Goal: Information Seeking & Learning: Check status

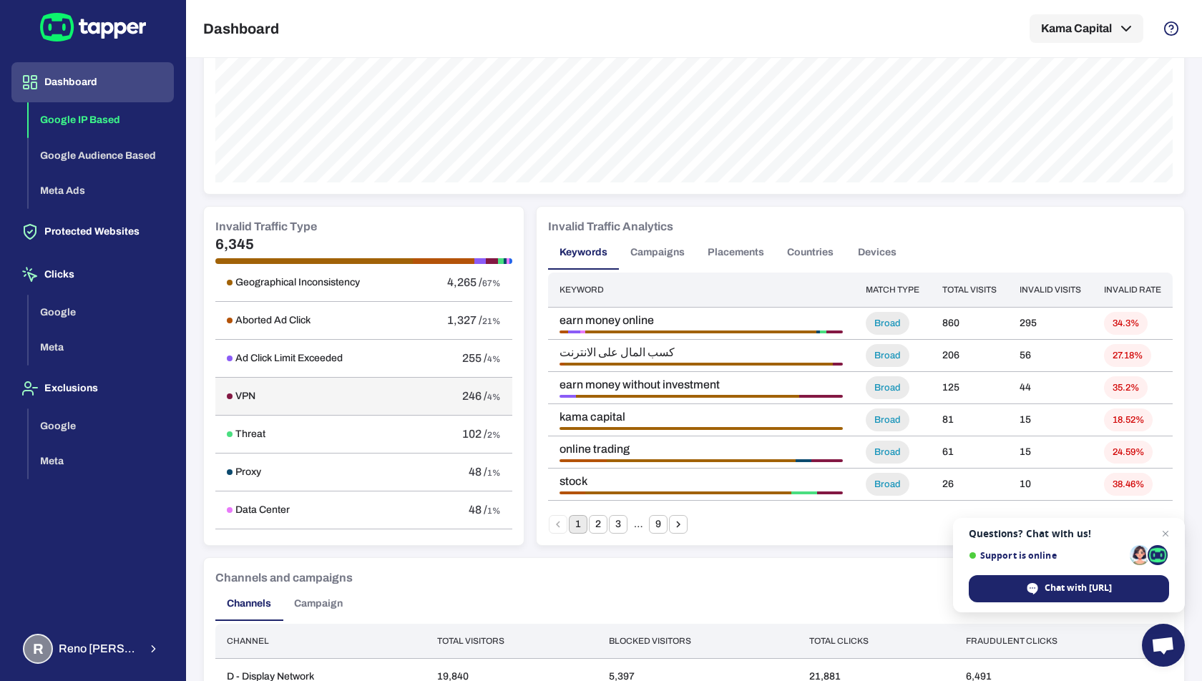
scroll to position [696, 0]
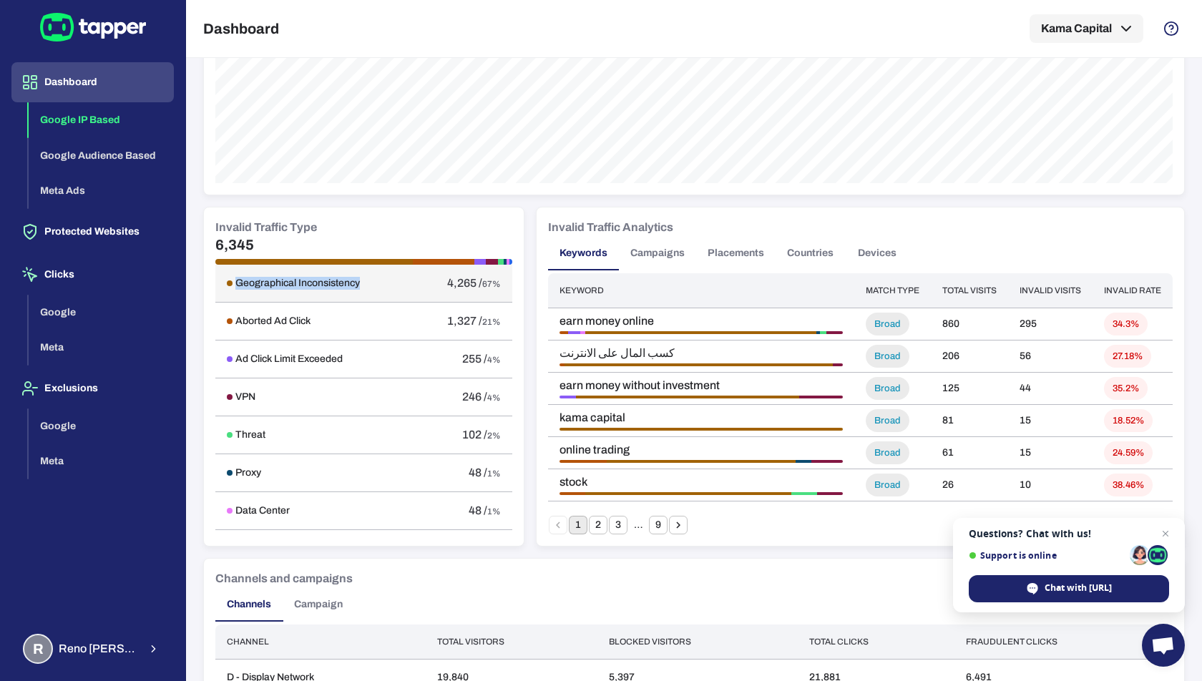
drag, startPoint x: 369, startPoint y: 287, endPoint x: 235, endPoint y: 283, distance: 134.6
click at [235, 283] on td "Geographical Inconsistency" at bounding box center [315, 284] width 200 height 38
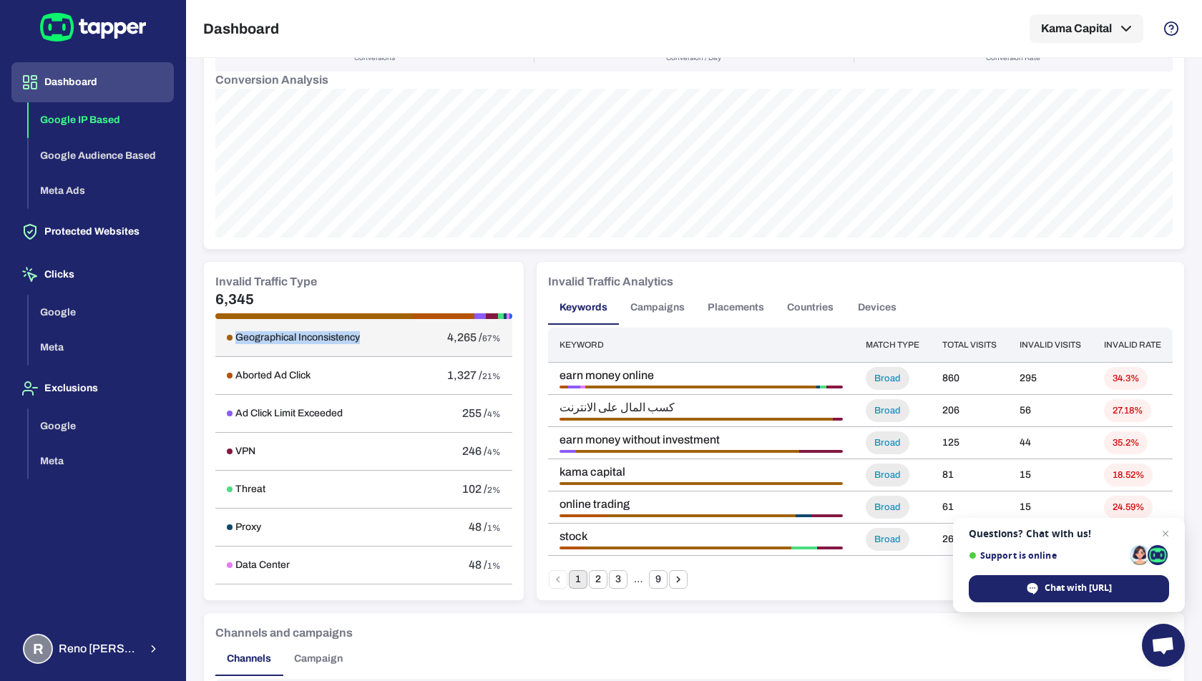
scroll to position [628, 0]
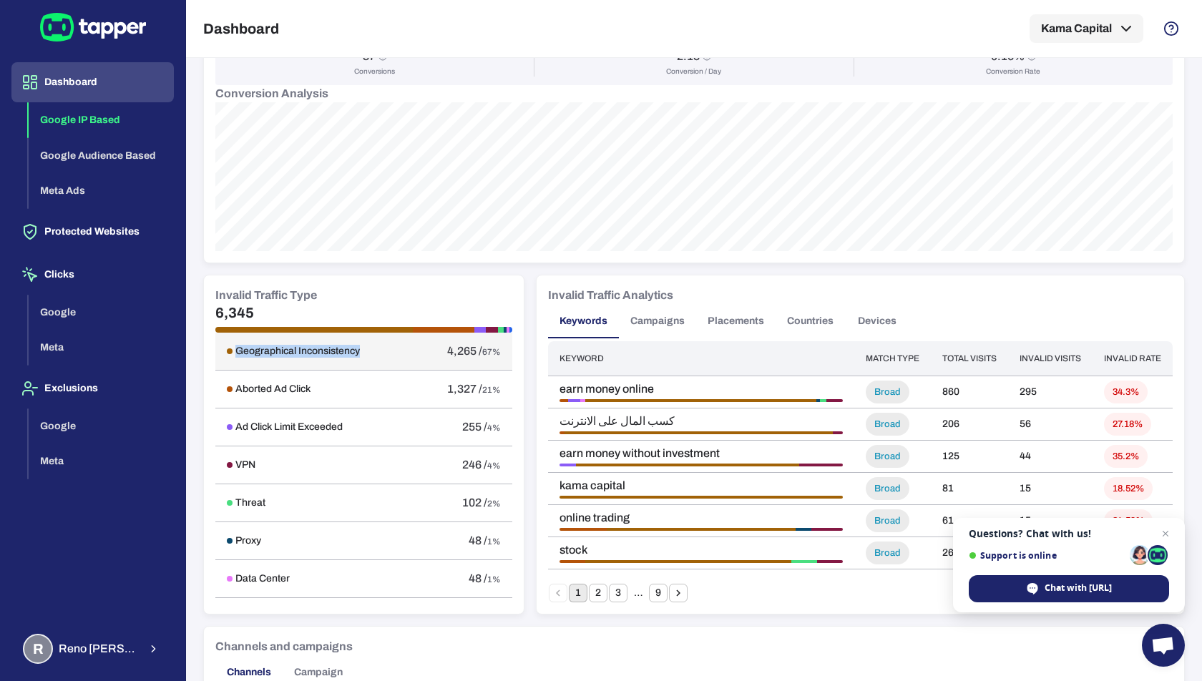
click at [399, 352] on div "Geographical Inconsistency" at bounding box center [315, 351] width 177 height 13
click at [157, 646] on icon "button" at bounding box center [153, 649] width 12 height 17
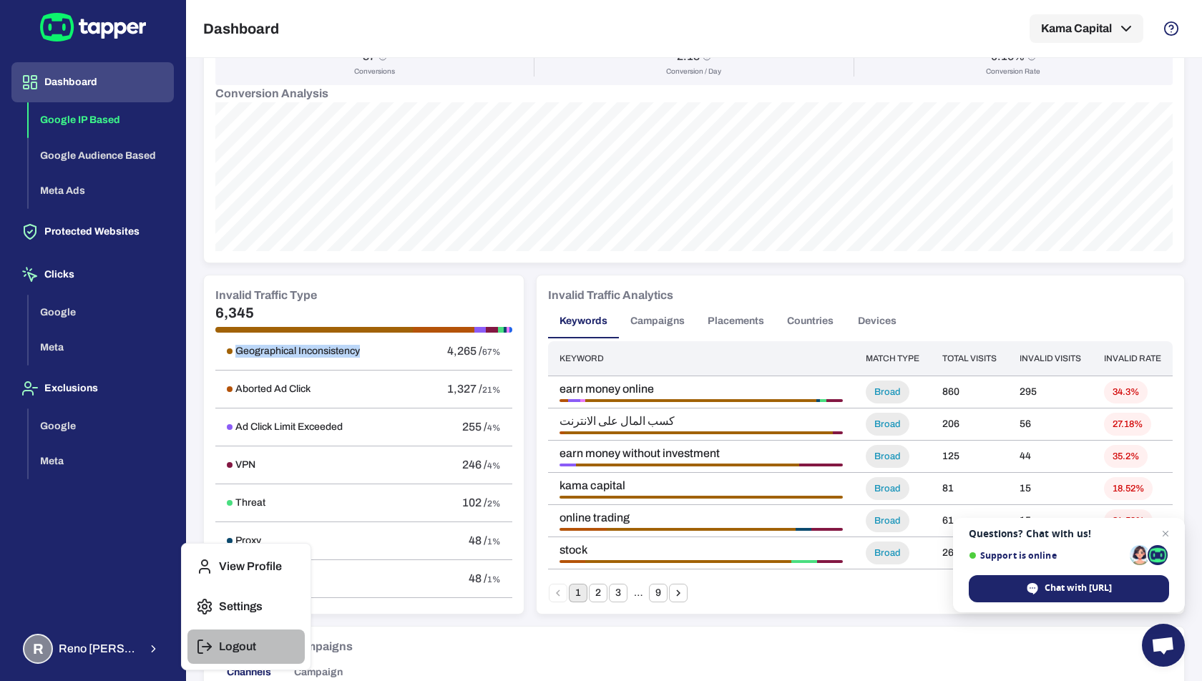
click at [225, 656] on button "Logout" at bounding box center [246, 647] width 117 height 34
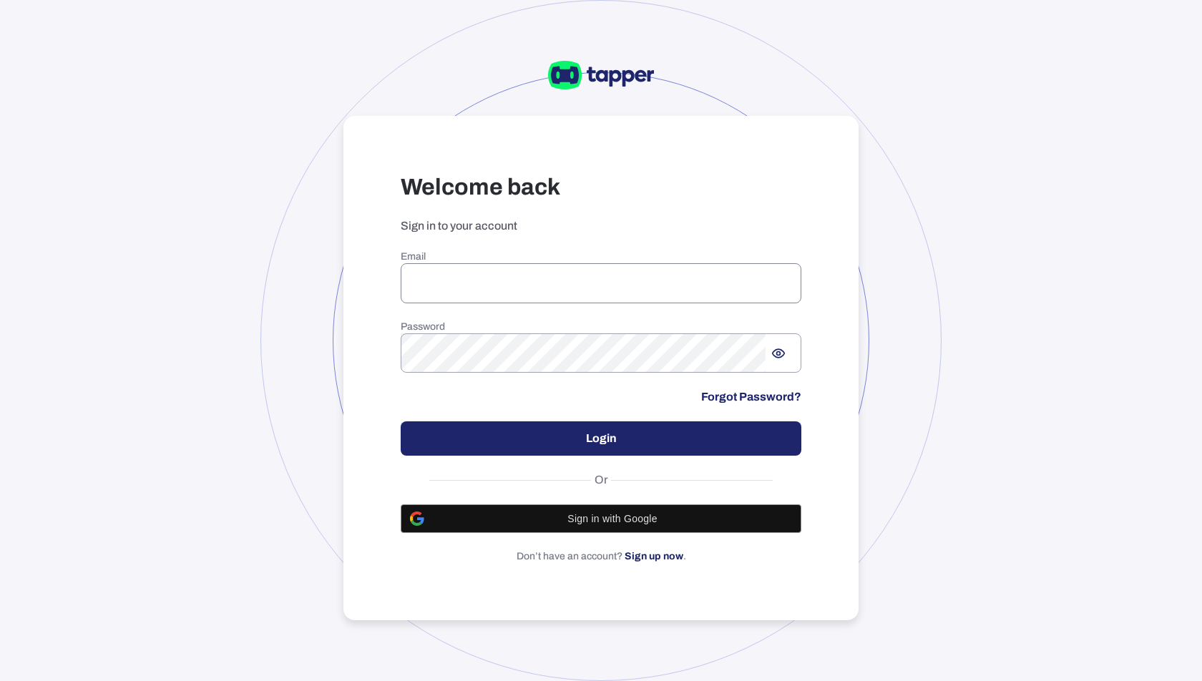
click at [460, 292] on input "email" at bounding box center [601, 283] width 401 height 40
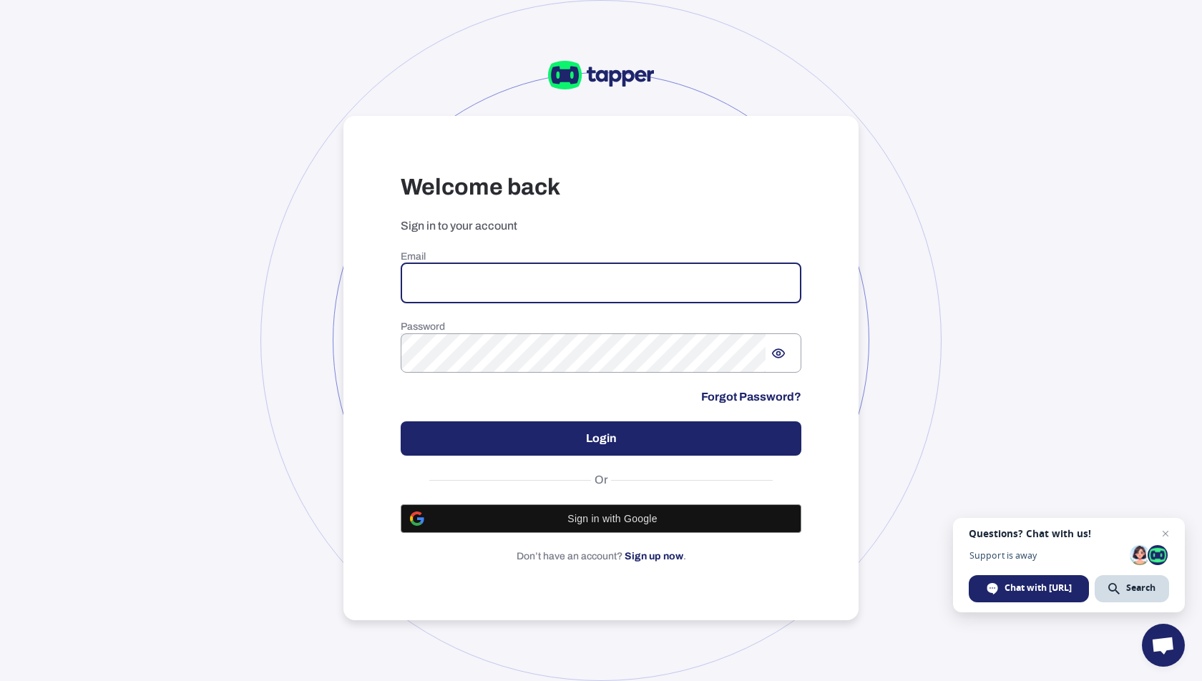
click at [434, 291] on input "email" at bounding box center [601, 283] width 401 height 40
paste input "**********"
type input "**********"
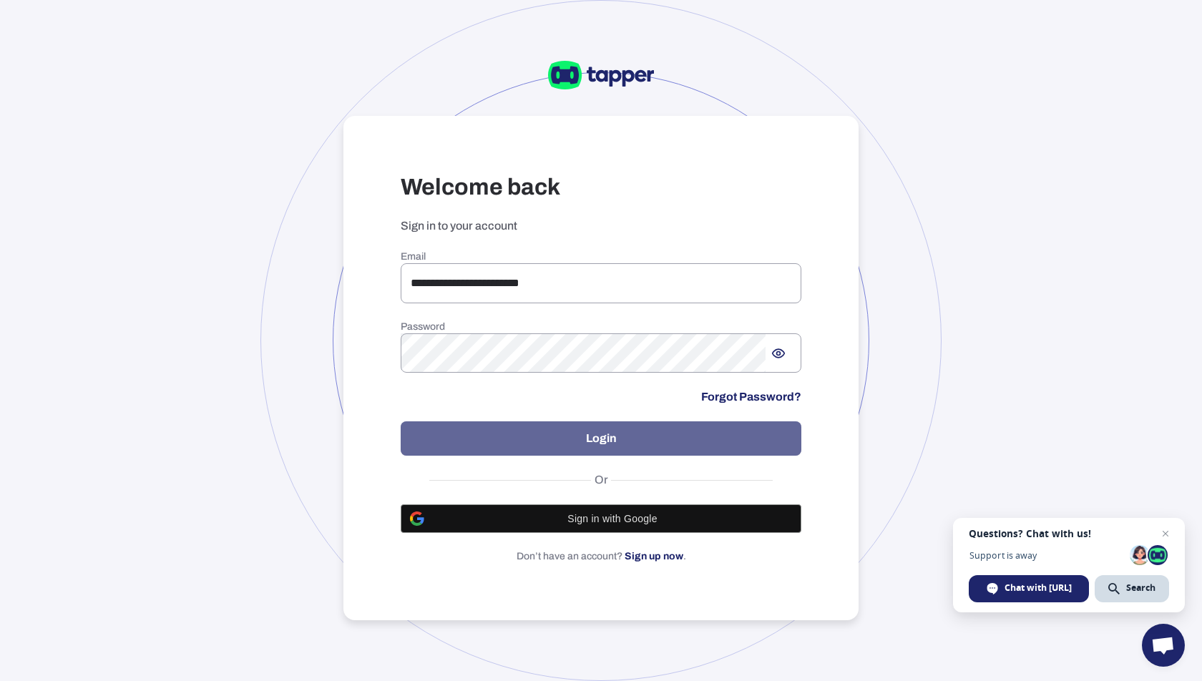
click at [605, 434] on button "Login" at bounding box center [601, 439] width 401 height 34
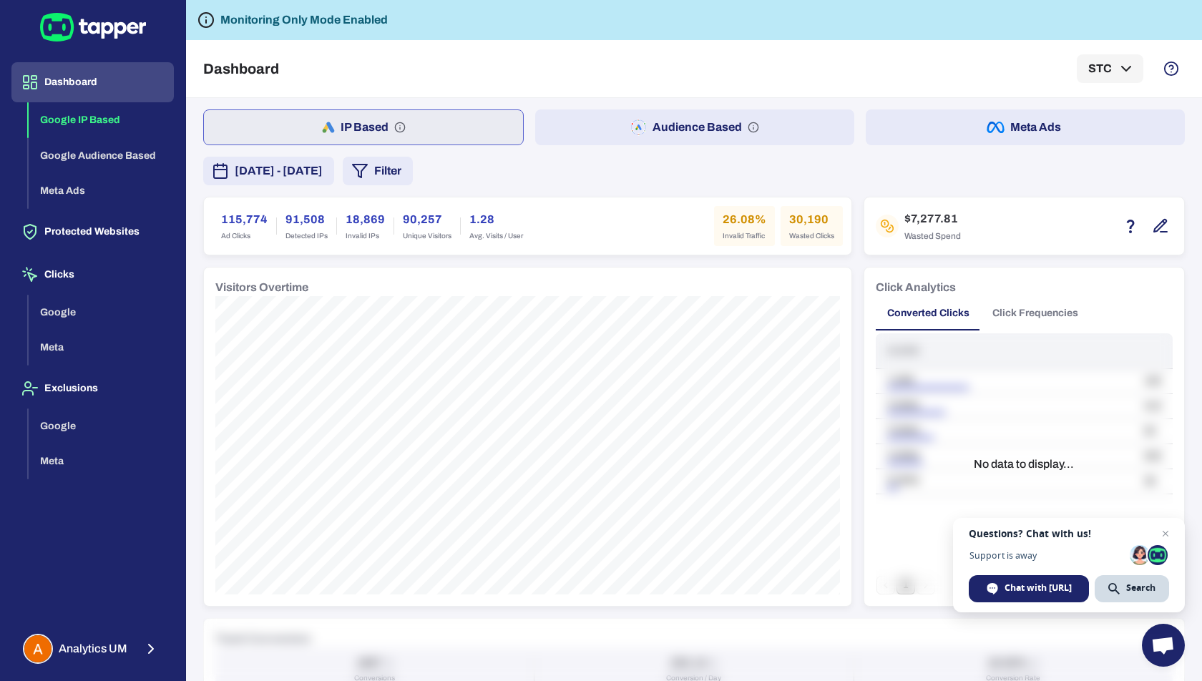
click at [648, 135] on button "Audience Based" at bounding box center [694, 127] width 319 height 36
click at [367, 175] on polygon "button" at bounding box center [360, 171] width 14 height 13
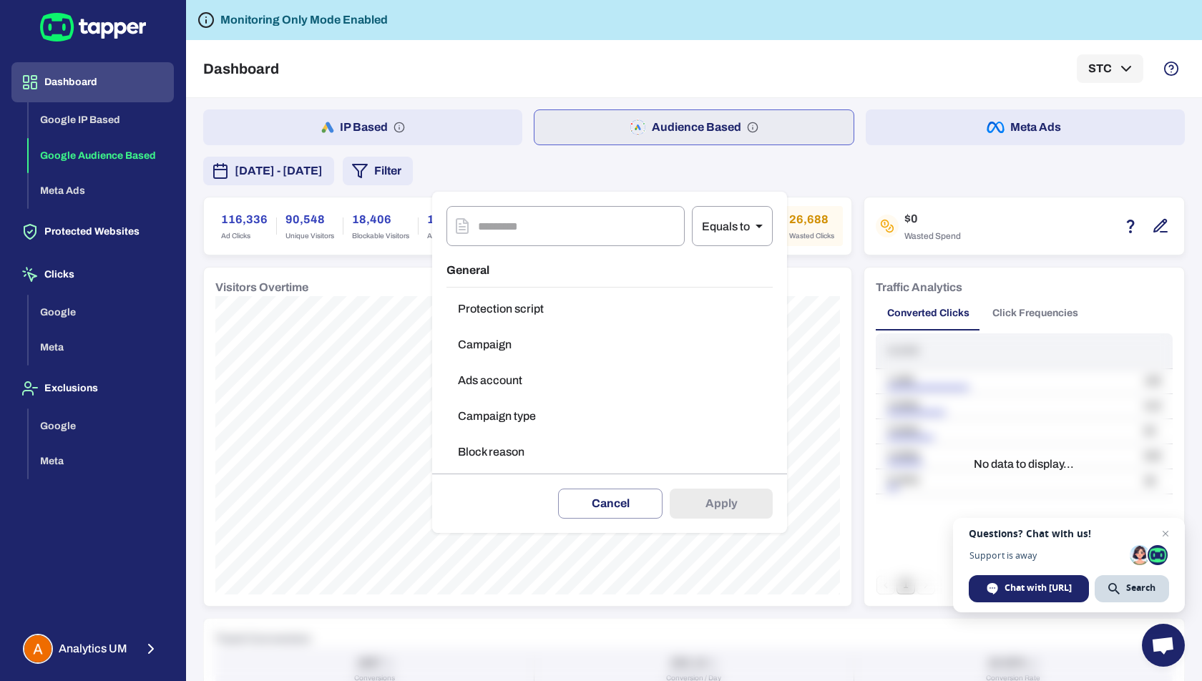
click at [504, 346] on button "Campaign" at bounding box center [610, 345] width 326 height 29
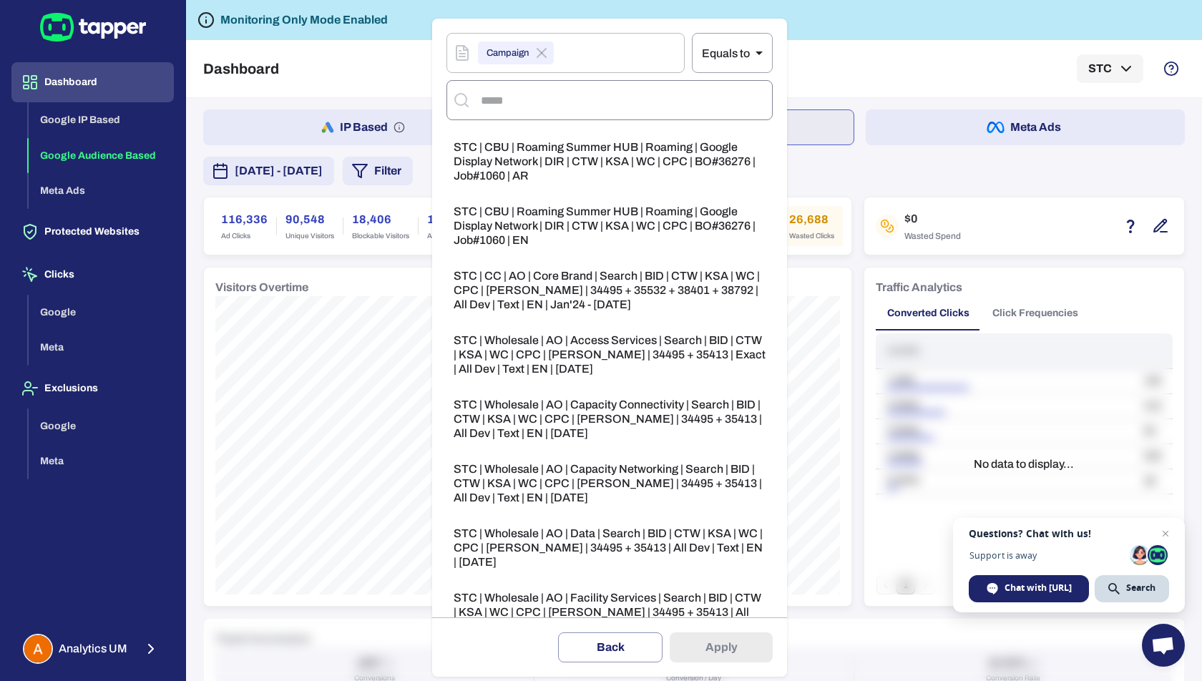
click at [530, 97] on input "text" at bounding box center [621, 100] width 289 height 27
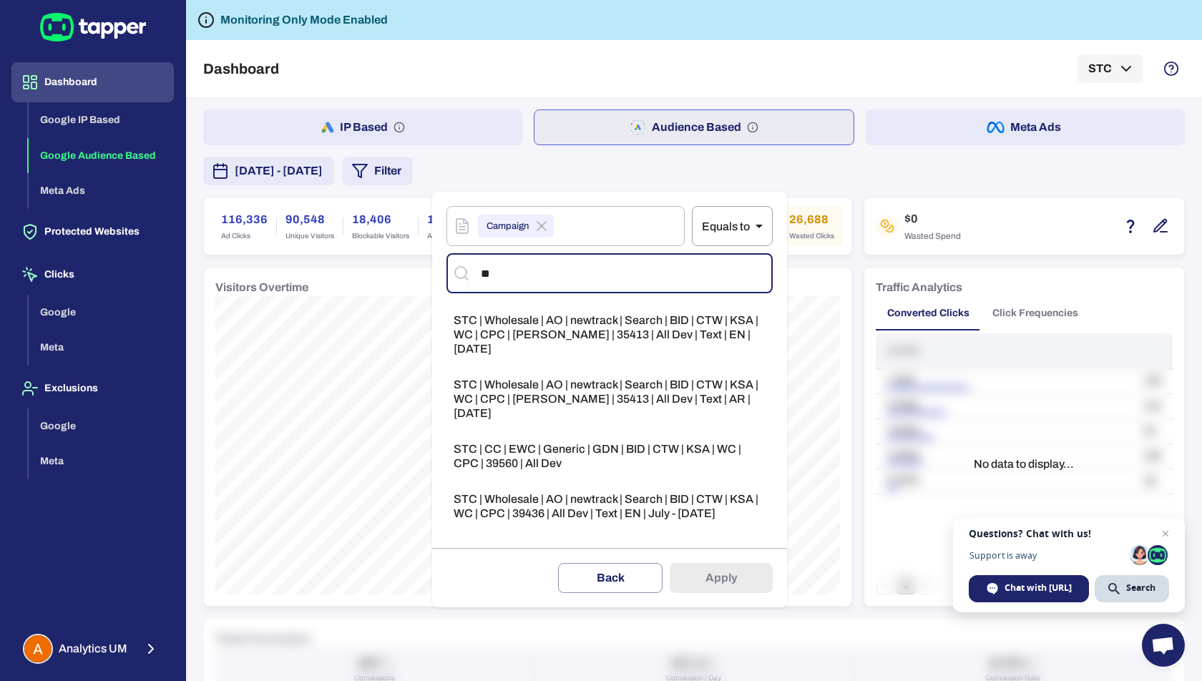
type input "***"
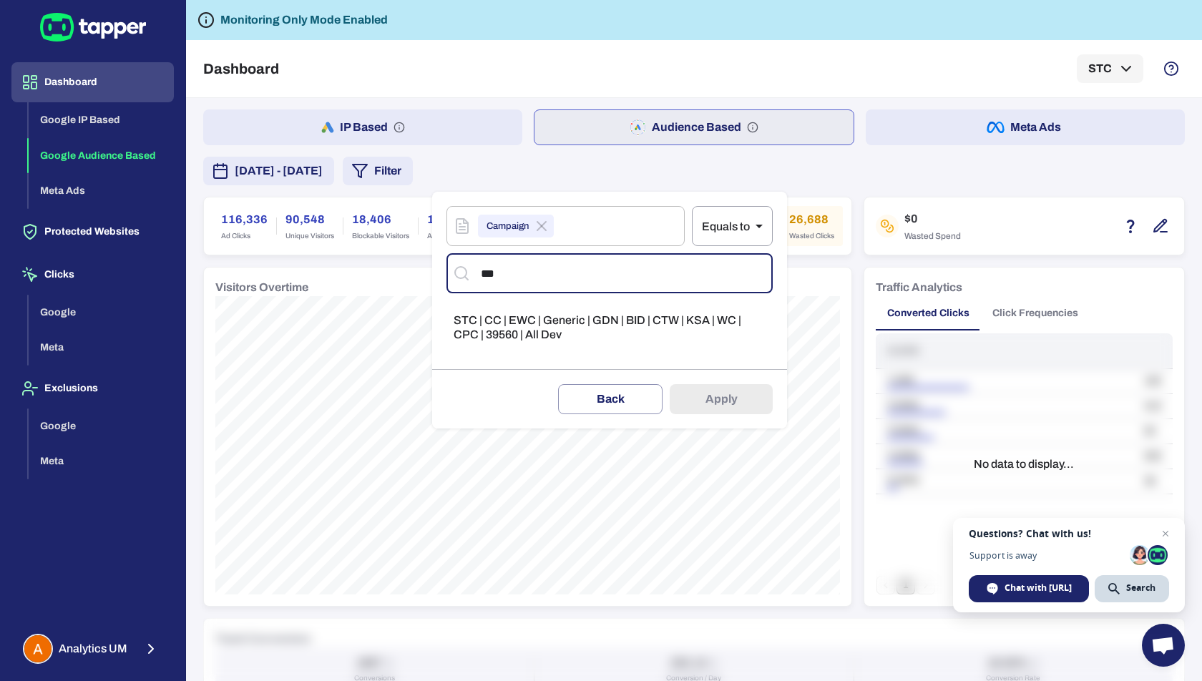
click at [573, 326] on span "STC | CC | EWC | Generic | GDN | BID | CTW | KSA | WC | CPC | 39560 | All Dev" at bounding box center [610, 327] width 312 height 29
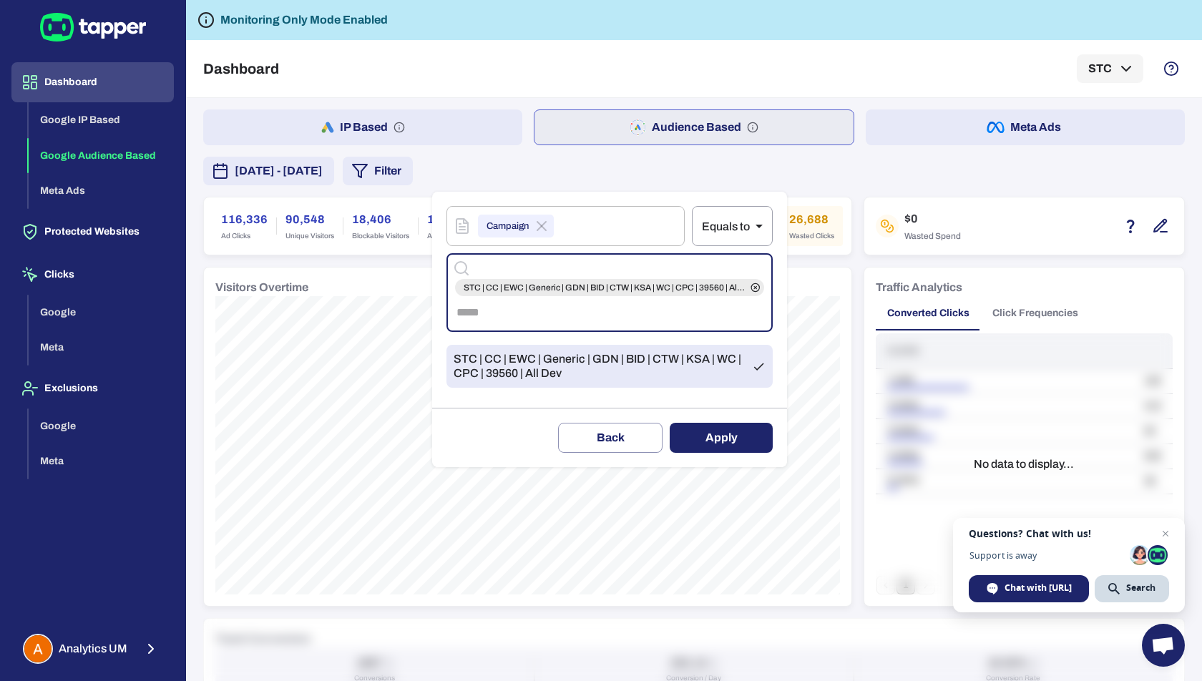
click at [722, 431] on button "Apply" at bounding box center [721, 438] width 103 height 30
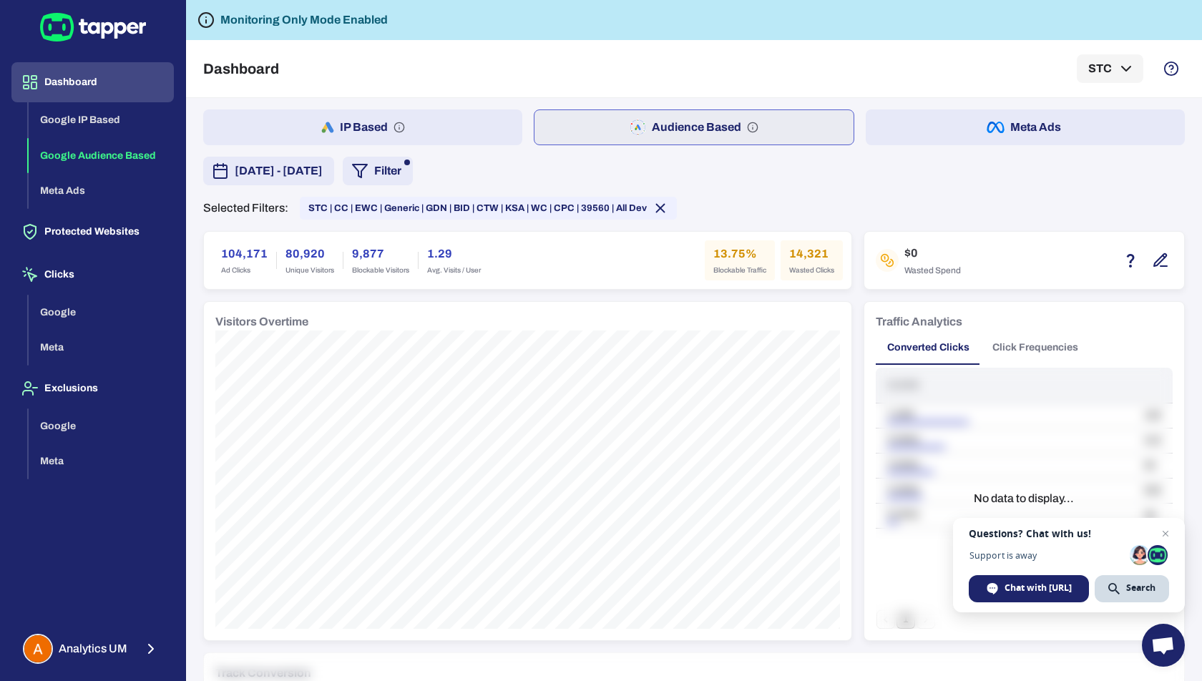
click at [305, 169] on span "August 8, 2025 - August 14, 2025" at bounding box center [279, 170] width 88 height 17
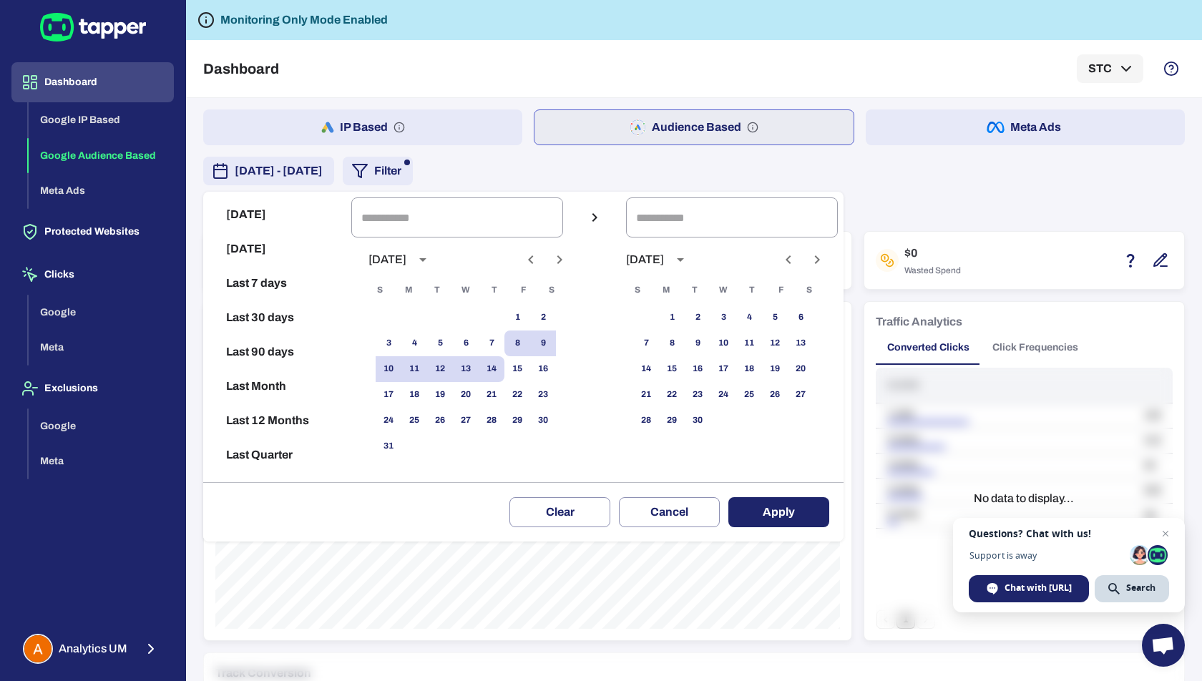
click at [255, 312] on button "Last 30 days" at bounding box center [277, 318] width 137 height 34
type input "**********"
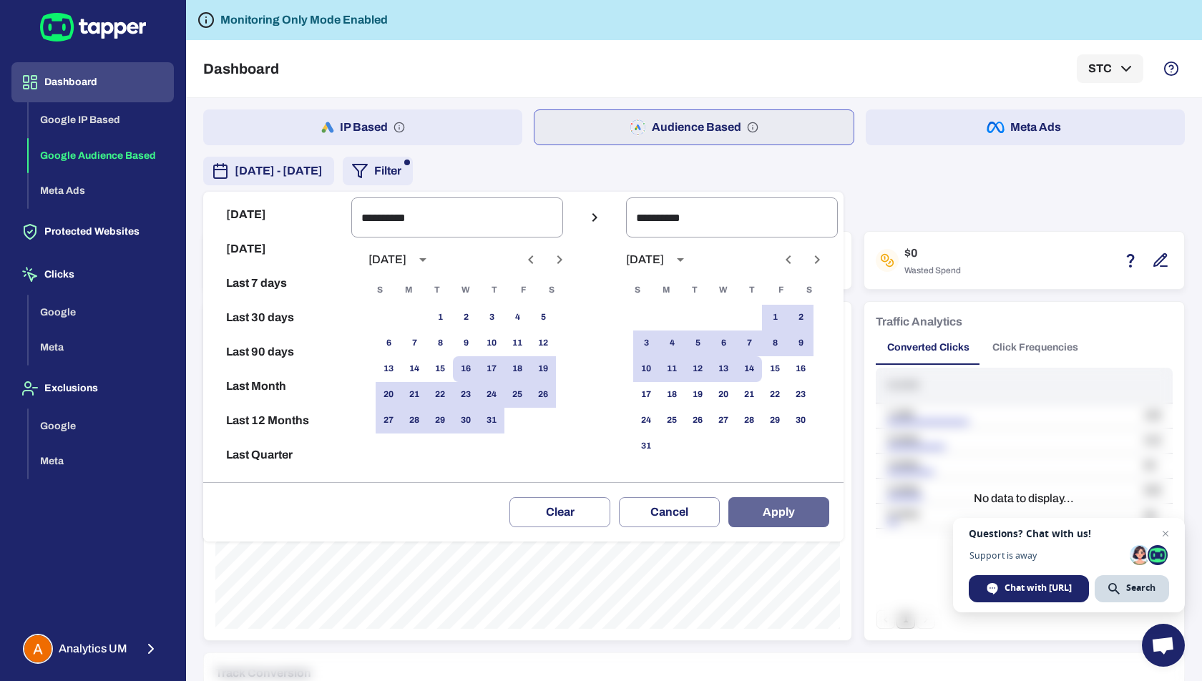
click at [773, 507] on button "Apply" at bounding box center [779, 512] width 101 height 30
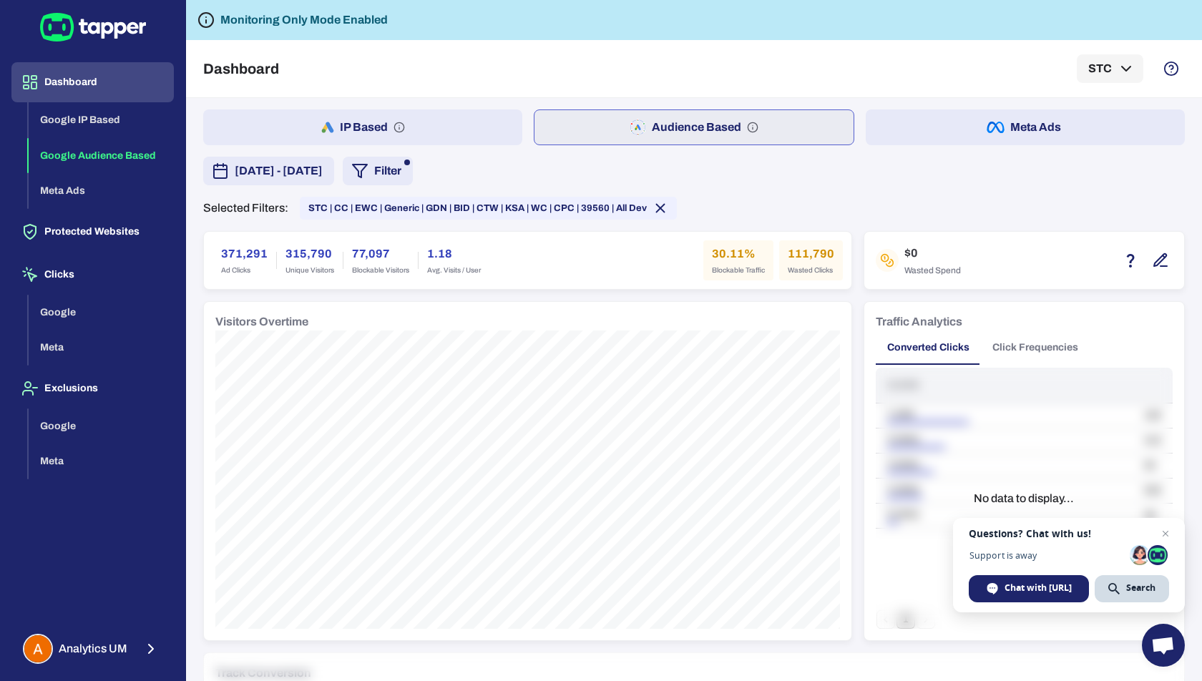
click at [225, 254] on h6 "371,291" at bounding box center [244, 253] width 47 height 17
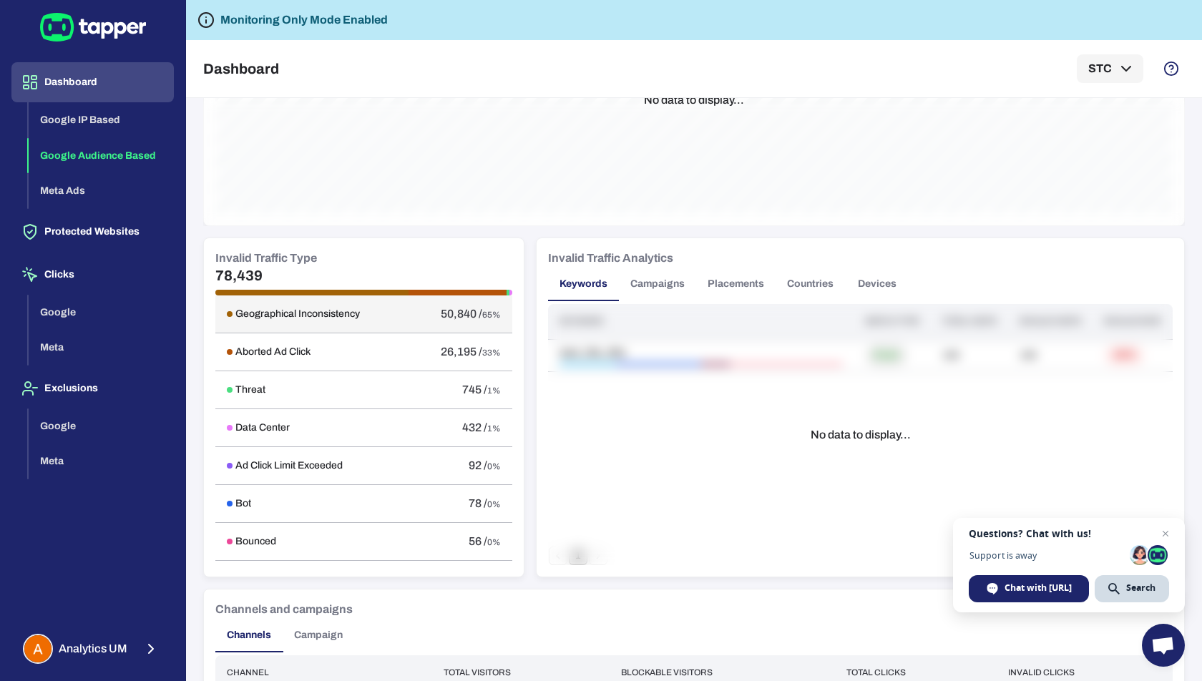
click at [451, 313] on span "50,840 /" at bounding box center [462, 314] width 42 height 12
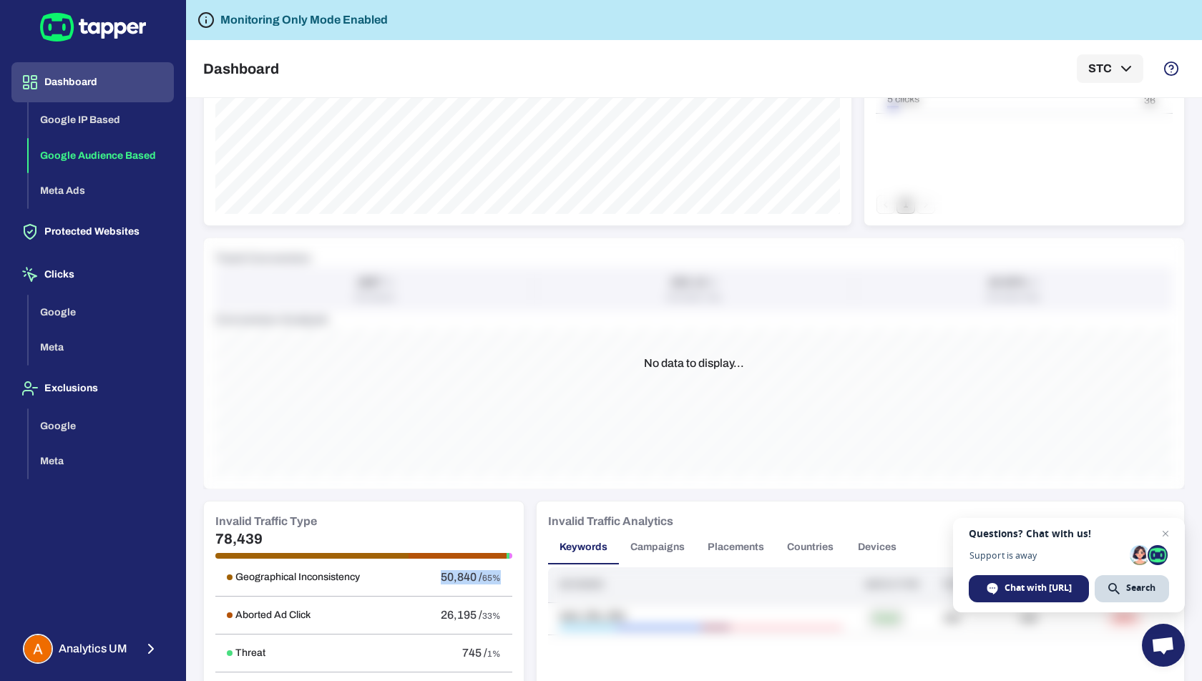
scroll to position [501, 0]
